Goal: Information Seeking & Learning: Check status

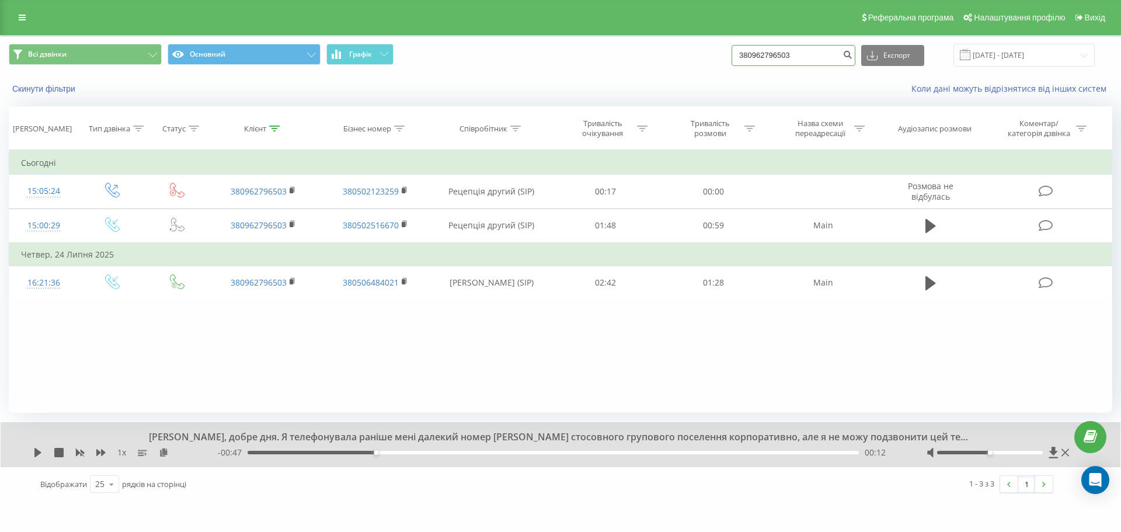
drag, startPoint x: 810, startPoint y: 57, endPoint x: 685, endPoint y: 53, distance: 125.0
click at [685, 53] on div "Всі дзвінки Основний Графік 380962796503 Експорт .csv .xls .xlsx [DATE] - [DATE]" at bounding box center [560, 55] width 1103 height 23
click at [27, 11] on link at bounding box center [22, 17] width 21 height 16
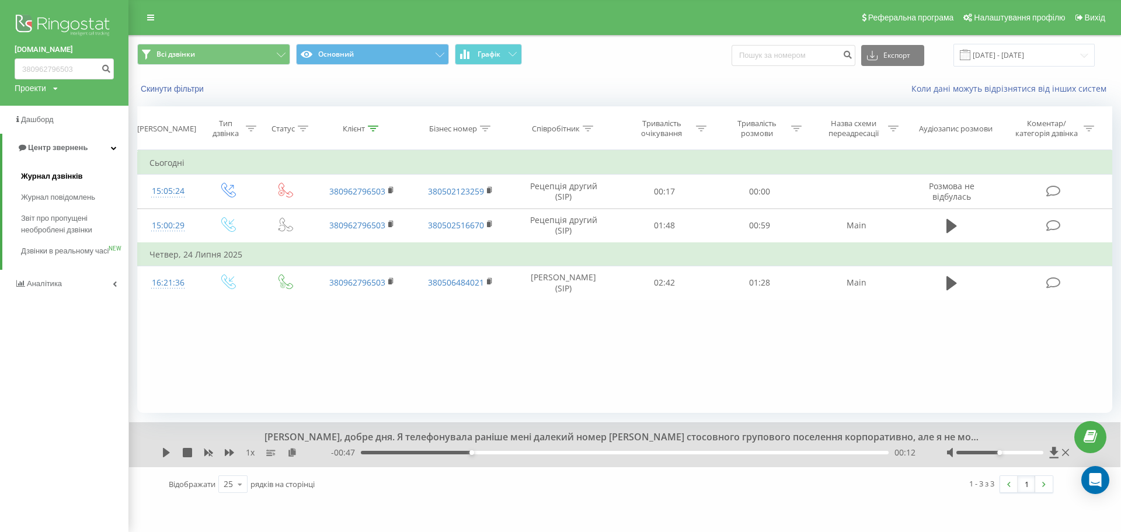
click at [64, 176] on span "Журнал дзвінків" at bounding box center [52, 176] width 62 height 12
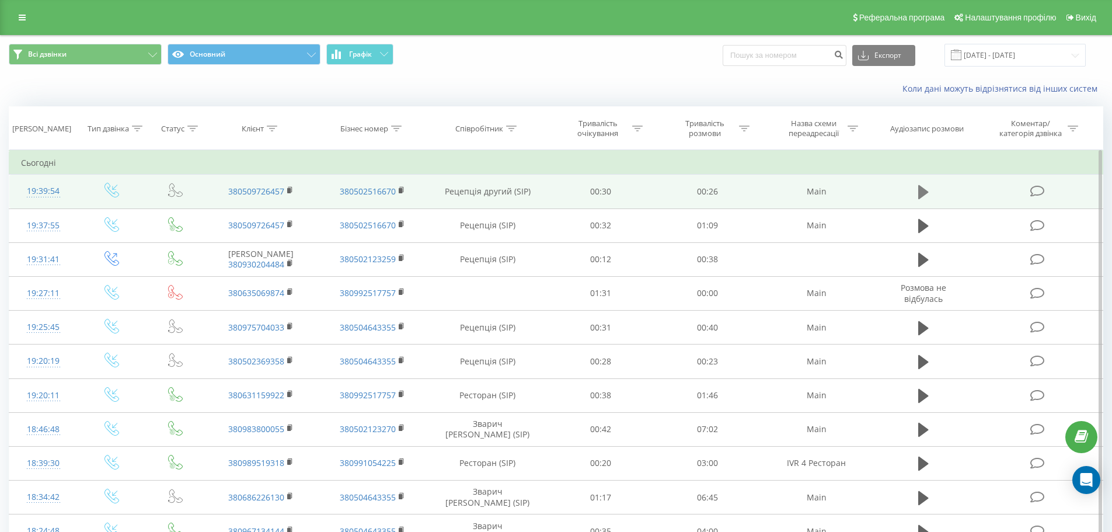
click at [924, 189] on icon at bounding box center [923, 192] width 11 height 16
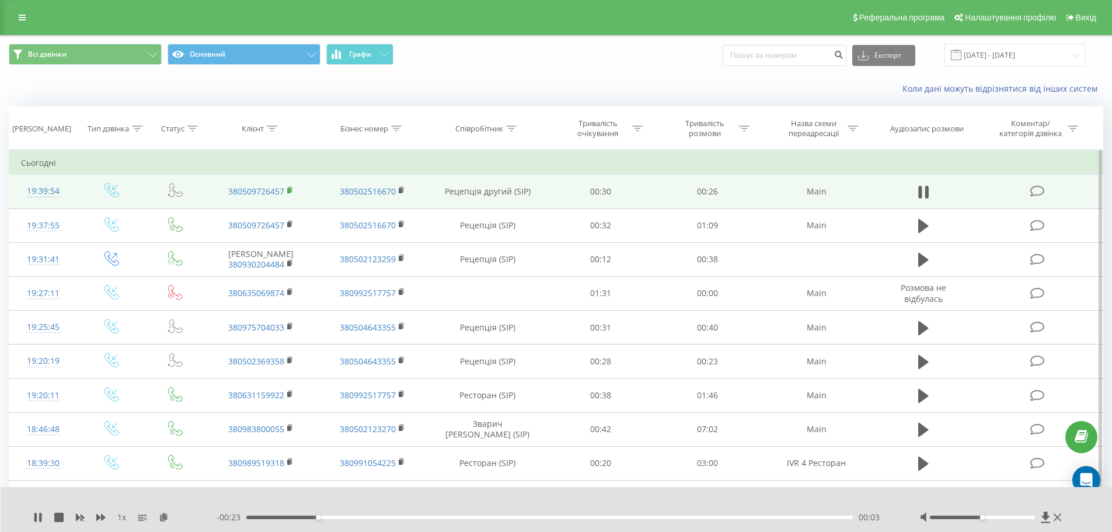
click at [288, 189] on rect at bounding box center [289, 190] width 4 height 5
click at [290, 187] on icon at bounding box center [290, 189] width 4 height 5
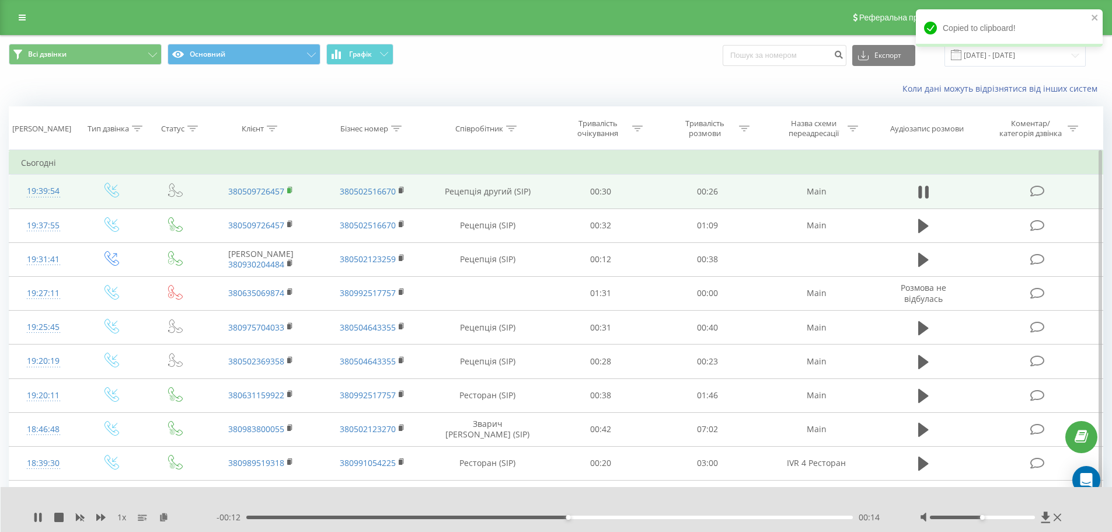
click at [290, 186] on icon at bounding box center [290, 190] width 6 height 8
